Goal: Navigation & Orientation: Find specific page/section

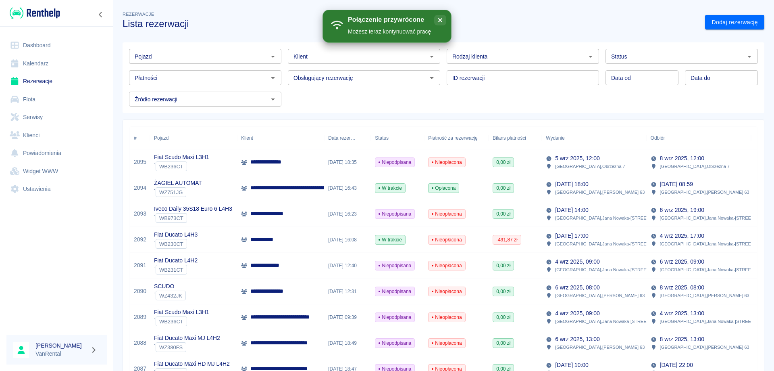
scroll to position [81, 0]
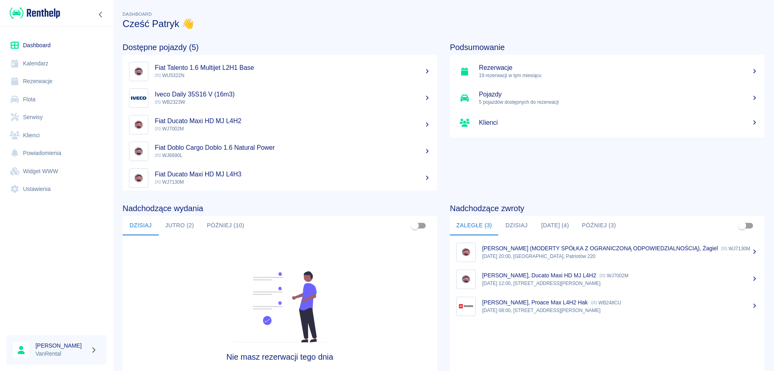
click at [46, 64] on link "Kalendarz" at bounding box center [56, 63] width 100 height 18
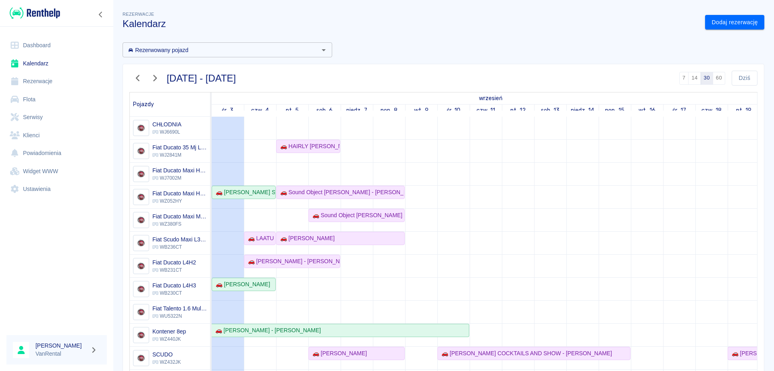
click at [136, 75] on icon "button" at bounding box center [138, 78] width 10 height 8
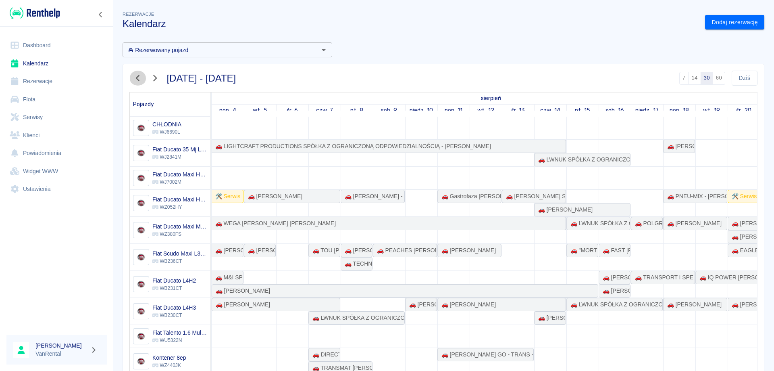
click at [136, 75] on icon "button" at bounding box center [138, 78] width 10 height 8
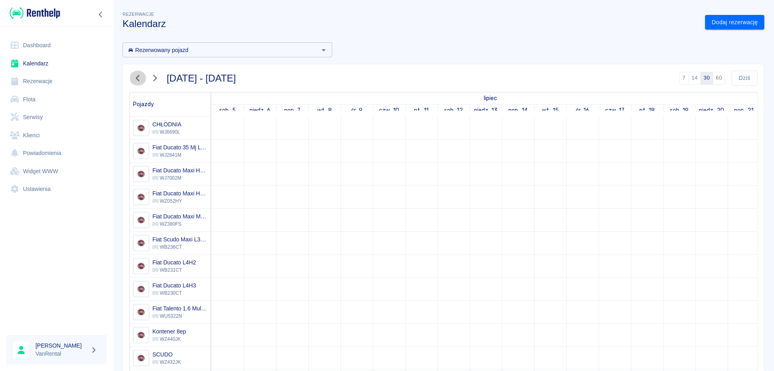
click at [136, 75] on icon "button" at bounding box center [138, 78] width 10 height 8
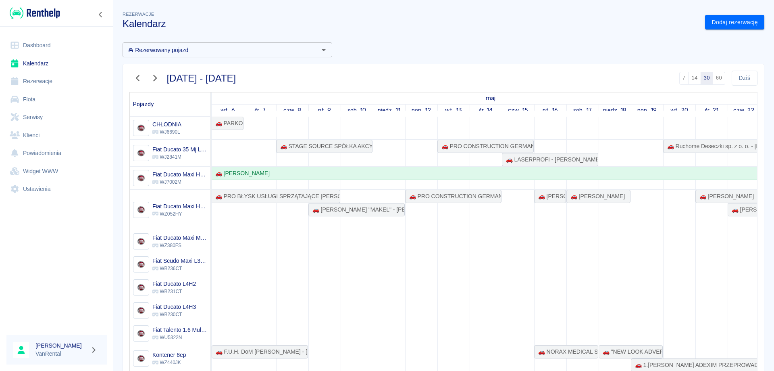
click at [158, 78] on icon "button" at bounding box center [155, 78] width 10 height 8
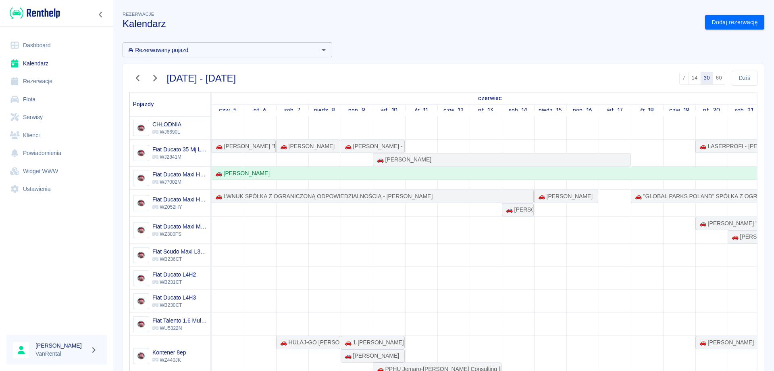
click at [158, 78] on icon "button" at bounding box center [155, 78] width 10 height 8
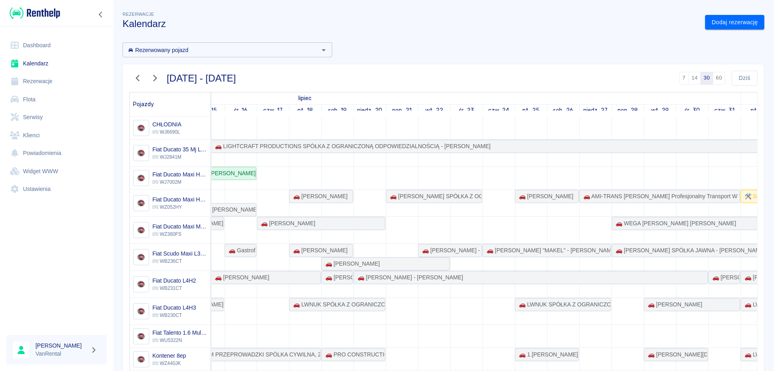
drag, startPoint x: 701, startPoint y: 195, endPoint x: 726, endPoint y: 190, distance: 24.8
click at [727, 190] on div "🚗 LASERPROFI - Piotr Syrenicz - Rafał Mirkowski 🚗 Michał Borysiuk 🚗 LIGHTCRAFT …" at bounding box center [354, 338] width 968 height 442
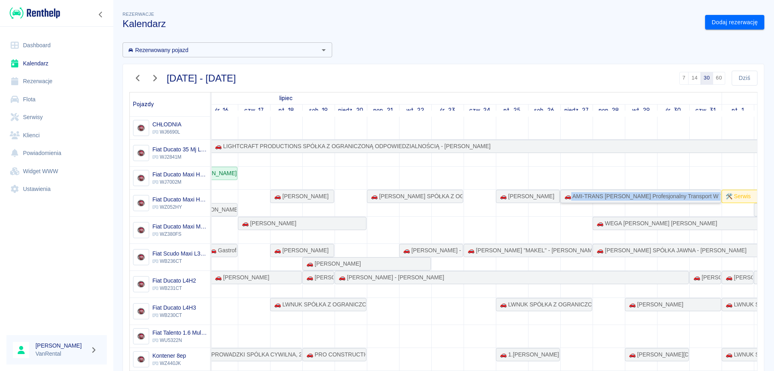
scroll to position [0, 434]
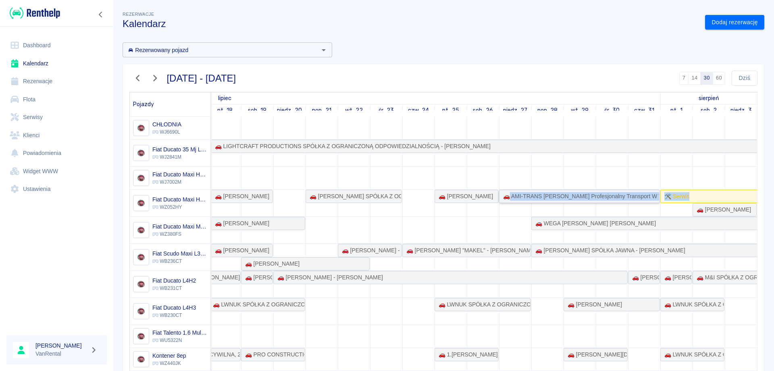
drag, startPoint x: 589, startPoint y: 193, endPoint x: 743, endPoint y: 191, distance: 154.1
click at [672, 174] on td at bounding box center [677, 338] width 32 height 442
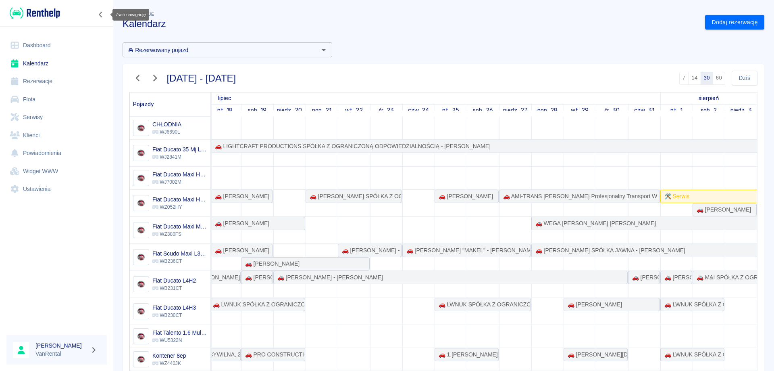
click at [100, 15] on icon "Zwiń nawigację" at bounding box center [101, 14] width 8 height 6
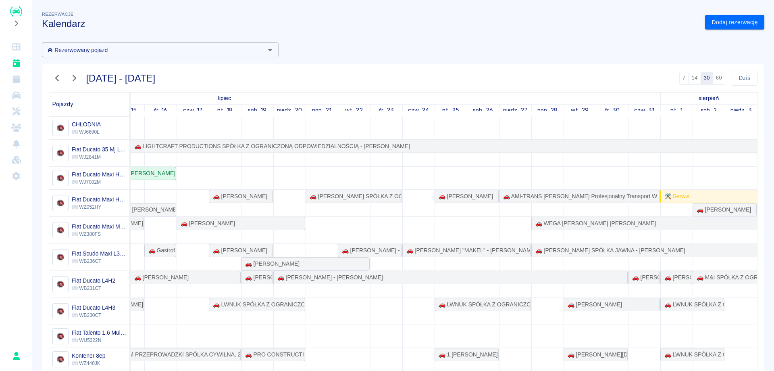
scroll to position [0, 354]
